Goal: Use online tool/utility: Use online tool/utility

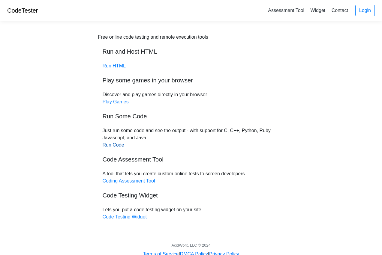
click at [113, 146] on link "Run Code" at bounding box center [114, 145] width 22 height 5
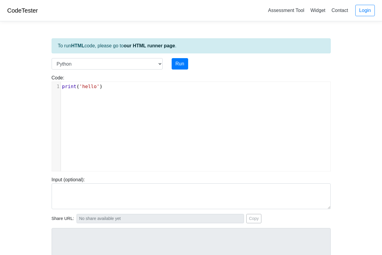
scroll to position [2, 0]
type textarea "print('hello')"
drag, startPoint x: 120, startPoint y: 88, endPoint x: 56, endPoint y: 83, distance: 64.4
click at [61, 83] on div "1 print ( 'hello' )" at bounding box center [195, 86] width 269 height 7
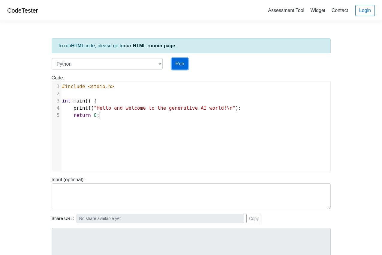
click at [181, 67] on button "Run" at bounding box center [180, 63] width 17 height 11
type input "[URL][DOMAIN_NAME]"
type textarea "Submission status: Runtime Error (NZEC) Stderr: File "script.py", line 3 int ma…"
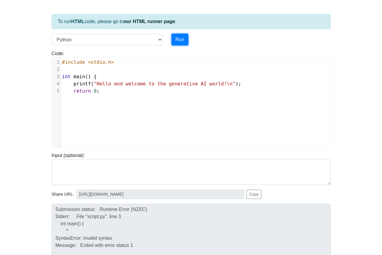
scroll to position [0, 0]
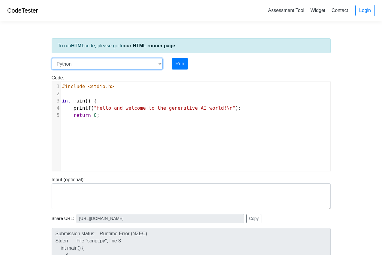
click at [158, 63] on select "C C++ Go Java Javascript Python Ruby" at bounding box center [107, 63] width 111 height 11
select select "c"
click at [52, 58] on select "C C++ Go Java Javascript Python Ruby" at bounding box center [107, 63] width 111 height 11
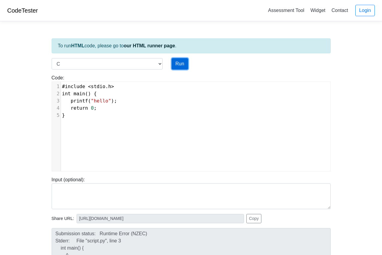
click at [177, 66] on button "Run" at bounding box center [180, 63] width 17 height 11
type input "[URL][DOMAIN_NAME]"
type textarea "Stdout: hello"
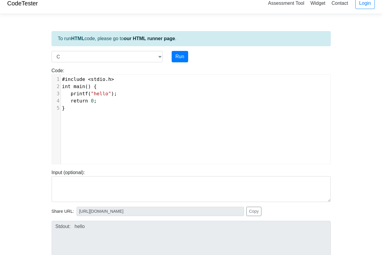
scroll to position [2, 0]
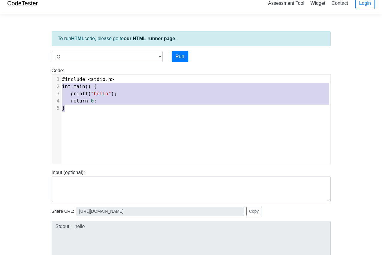
type textarea "#include <stdio.h> int main() { printf("hello"); return 0; }"
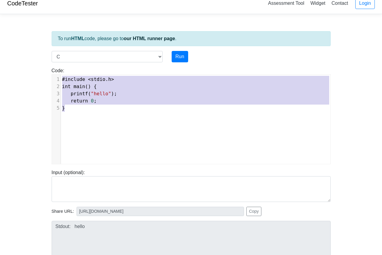
drag, startPoint x: 75, startPoint y: 109, endPoint x: 56, endPoint y: 75, distance: 38.3
click at [56, 75] on div "x 1 #include < stdio . h > 2 int main () { 3 printf ( "hello" ); 4 return 0 ; 5…" at bounding box center [195, 124] width 287 height 98
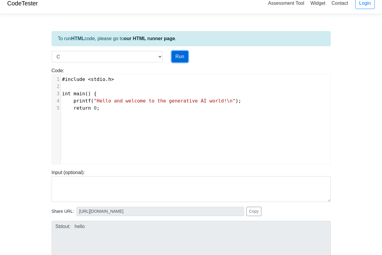
click at [181, 58] on button "Run" at bounding box center [180, 56] width 17 height 11
type input "[URL][DOMAIN_NAME]"
type textarea "Submission status: Compilation Error Compile Output: main.c: In function ‘main’…"
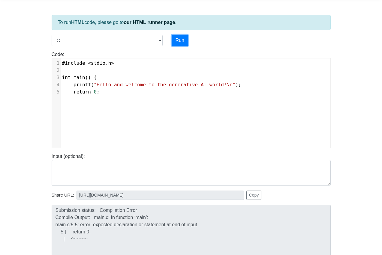
scroll to position [24, 0]
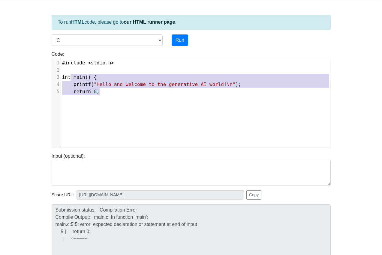
type textarea "#include <stdio.h> int main() { printf("Hello and welcome to the generative AI …"
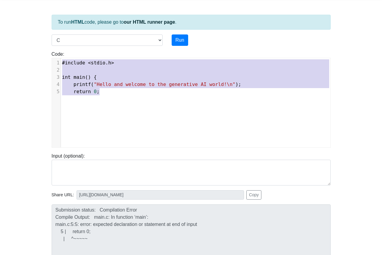
drag, startPoint x: 104, startPoint y: 93, endPoint x: 62, endPoint y: 60, distance: 53.5
click at [62, 60] on div "1 #include < stdio . h > 2 ​ 3 int main () { 4 printf ( "Hello and welcome to t…" at bounding box center [195, 77] width 269 height 36
paste textarea
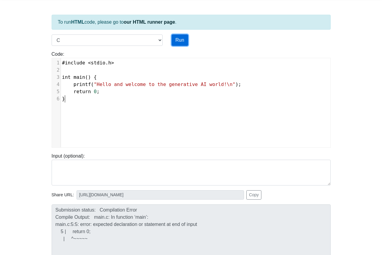
click at [181, 44] on button "Run" at bounding box center [180, 40] width 17 height 11
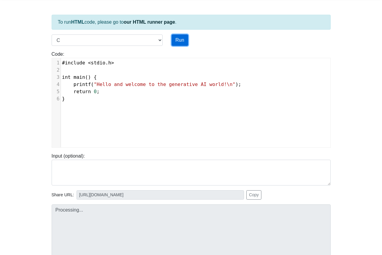
scroll to position [22, 0]
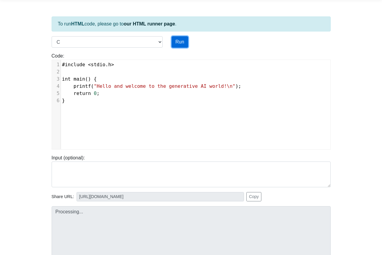
type input "[URL][DOMAIN_NAME]"
type textarea "Stdout: Hello and welcome to the generative AI world!"
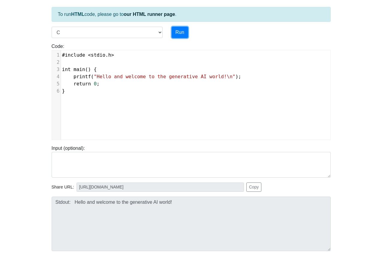
scroll to position [0, 0]
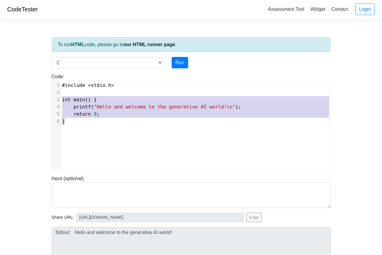
type textarea "#include <stdio.h> int main() { printf("Hello and welcome to the generative AI …"
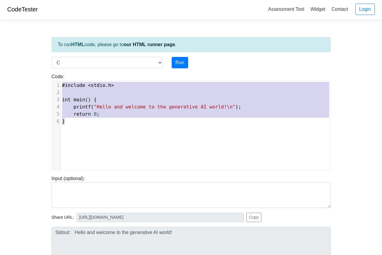
scroll to position [0, 0]
drag, startPoint x: 69, startPoint y: 123, endPoint x: 61, endPoint y: 84, distance: 39.2
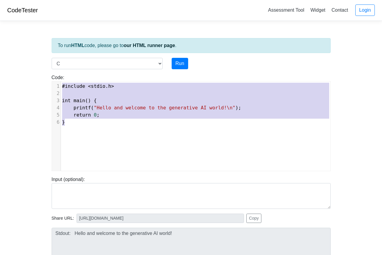
click at [61, 84] on div "1 #include < stdio . h > 2 ​ 3 int main () { 4 printf ( "Hello and welcome to t…" at bounding box center [195, 104] width 269 height 43
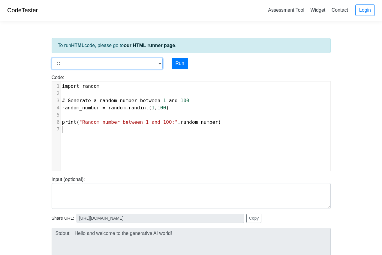
click at [159, 63] on select "C C++ Go Java Javascript Python Ruby" at bounding box center [107, 63] width 111 height 11
select select "python"
click at [52, 58] on select "C C++ Go Java Javascript Python Ruby" at bounding box center [107, 63] width 111 height 11
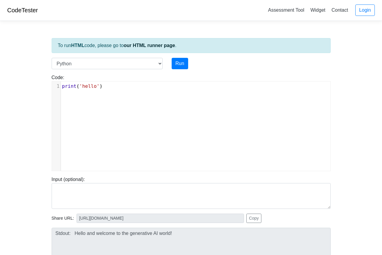
scroll to position [2, 0]
type textarea "print('hello')"
drag, startPoint x: 108, startPoint y: 87, endPoint x: 59, endPoint y: 84, distance: 49.0
click at [61, 84] on div "1 print ( 'hello' )" at bounding box center [195, 86] width 269 height 7
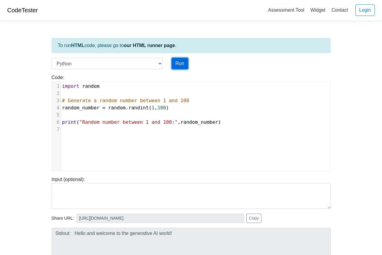
click at [182, 64] on button "Run" at bounding box center [180, 63] width 17 height 11
type input "[URL][DOMAIN_NAME]"
type textarea "Stdout: Random number between 1 and 100: 97"
